Goal: Information Seeking & Learning: Learn about a topic

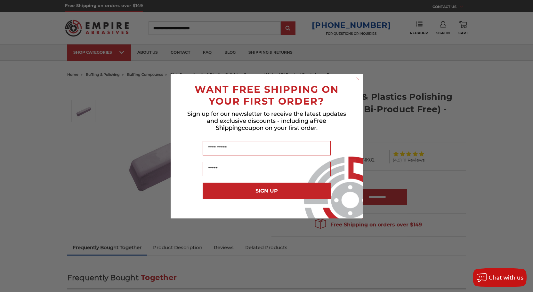
click at [356, 77] on circle "Close dialog" at bounding box center [358, 79] width 6 height 6
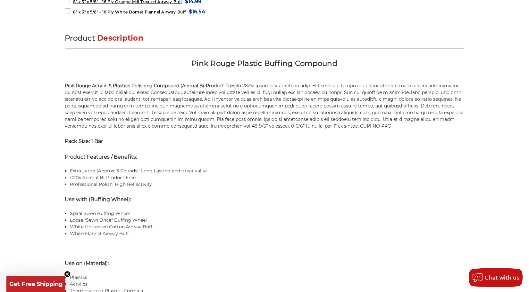
scroll to position [384, 0]
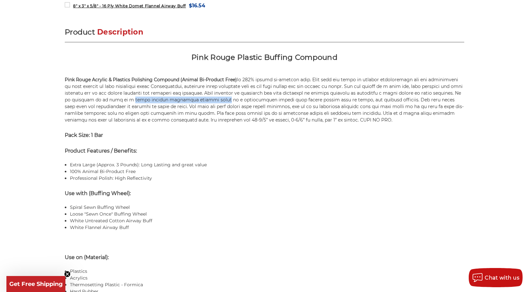
drag, startPoint x: 123, startPoint y: 99, endPoint x: 210, endPoint y: 98, distance: 87.5
click at [210, 98] on p "Pink Rouge Acrylic & Plastics Polishing Compound (Animal Bi-Product Free)" at bounding box center [264, 100] width 399 height 47
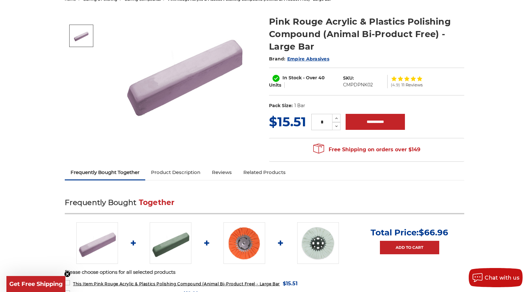
scroll to position [0, 0]
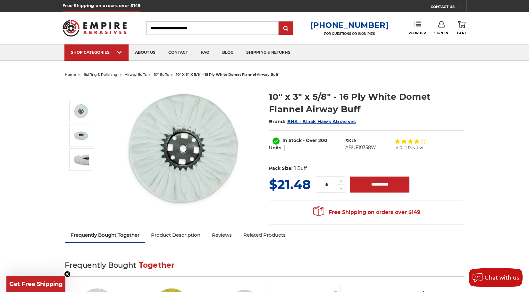
click at [95, 75] on span "buffing & polishing" at bounding box center [100, 74] width 34 height 4
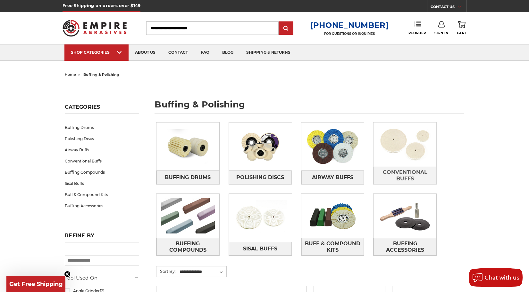
click at [398, 159] on img at bounding box center [404, 145] width 63 height 44
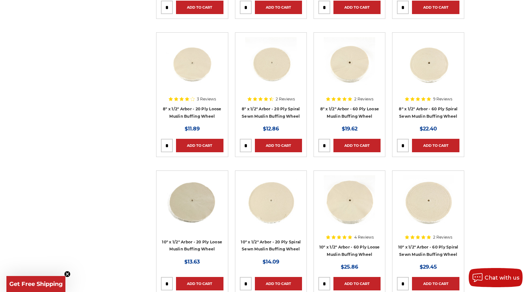
scroll to position [384, 0]
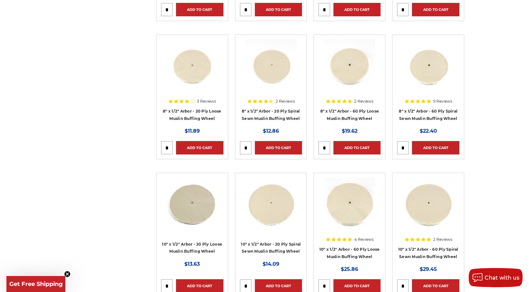
click at [366, 85] on img at bounding box center [349, 64] width 51 height 51
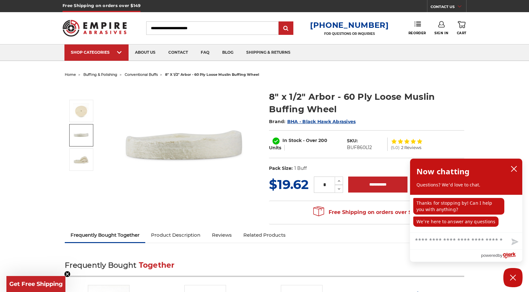
click at [87, 137] on img at bounding box center [81, 135] width 16 height 16
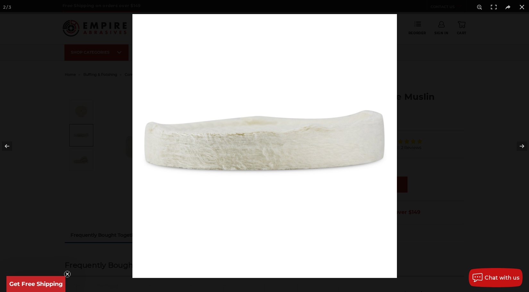
click at [80, 160] on div at bounding box center [264, 146] width 529 height 292
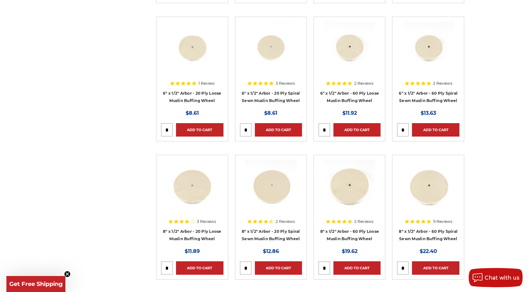
scroll to position [192, 0]
